Goal: Book appointment/travel/reservation

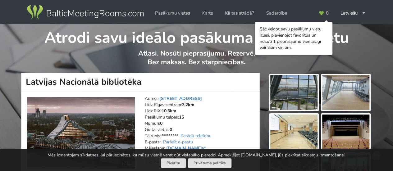
click at [79, 14] on img at bounding box center [85, 12] width 119 height 17
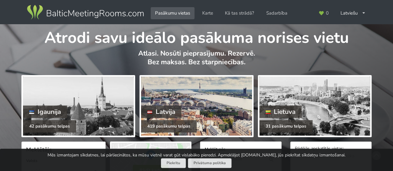
click at [172, 112] on div "Latvija" at bounding box center [161, 112] width 40 height 12
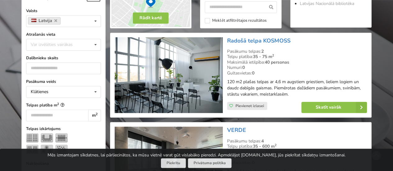
scroll to position [161, 0]
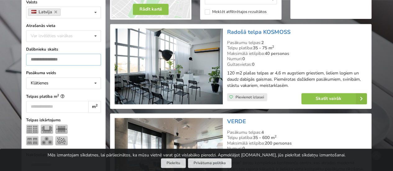
click at [69, 60] on input "number" at bounding box center [63, 60] width 75 height 12
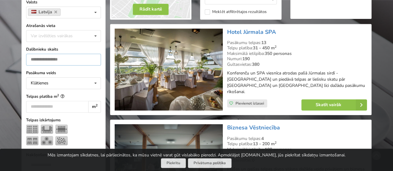
scroll to position [139, 0]
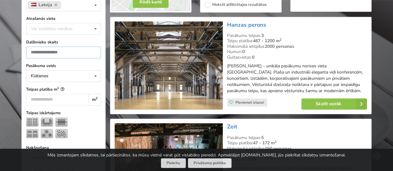
scroll to position [124, 0]
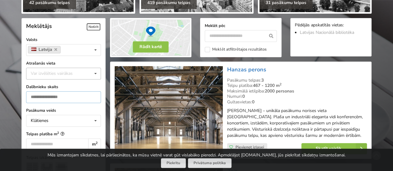
type input "***"
click at [62, 72] on div "Var izvēlēties vairākas" at bounding box center [58, 73] width 58 height 7
type input "***"
click at [35, 84] on div "[GEOGRAPHIC_DATA]" at bounding box center [63, 85] width 74 height 12
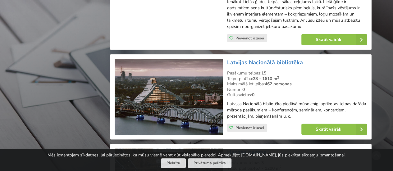
scroll to position [809, 0]
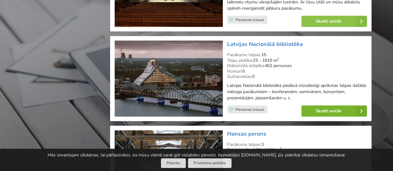
click at [336, 112] on link "Skatīt vairāk" at bounding box center [335, 111] width 66 height 11
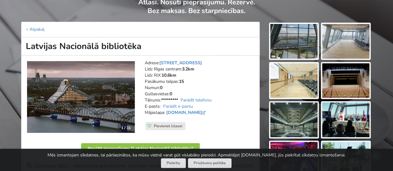
scroll to position [53, 0]
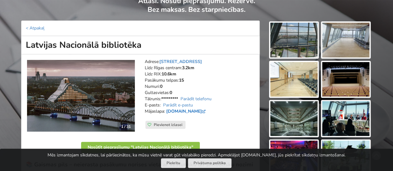
click at [172, 110] on link "[DOMAIN_NAME]" at bounding box center [186, 112] width 41 height 6
click at [346, 124] on img at bounding box center [346, 118] width 47 height 35
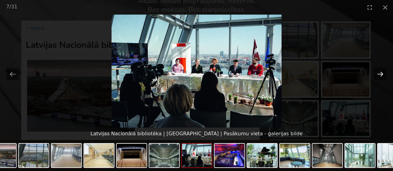
click at [381, 74] on button "Next slide" at bounding box center [380, 74] width 13 height 12
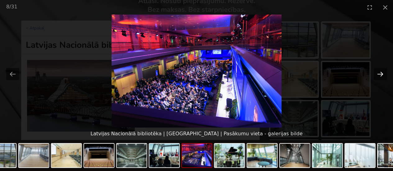
click at [381, 74] on button "Next slide" at bounding box center [380, 74] width 13 height 12
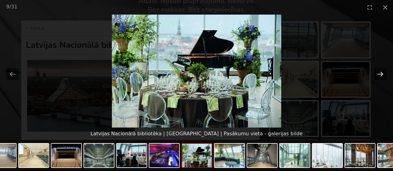
click at [381, 74] on button "Next slide" at bounding box center [380, 74] width 13 height 12
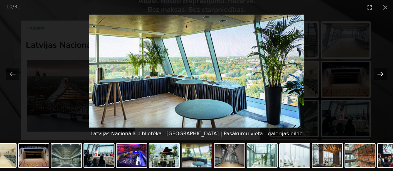
click at [381, 74] on button "Next slide" at bounding box center [380, 74] width 13 height 12
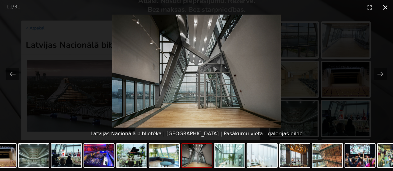
click at [386, 8] on button "Close gallery" at bounding box center [386, 7] width 16 height 15
